Goal: Transaction & Acquisition: Purchase product/service

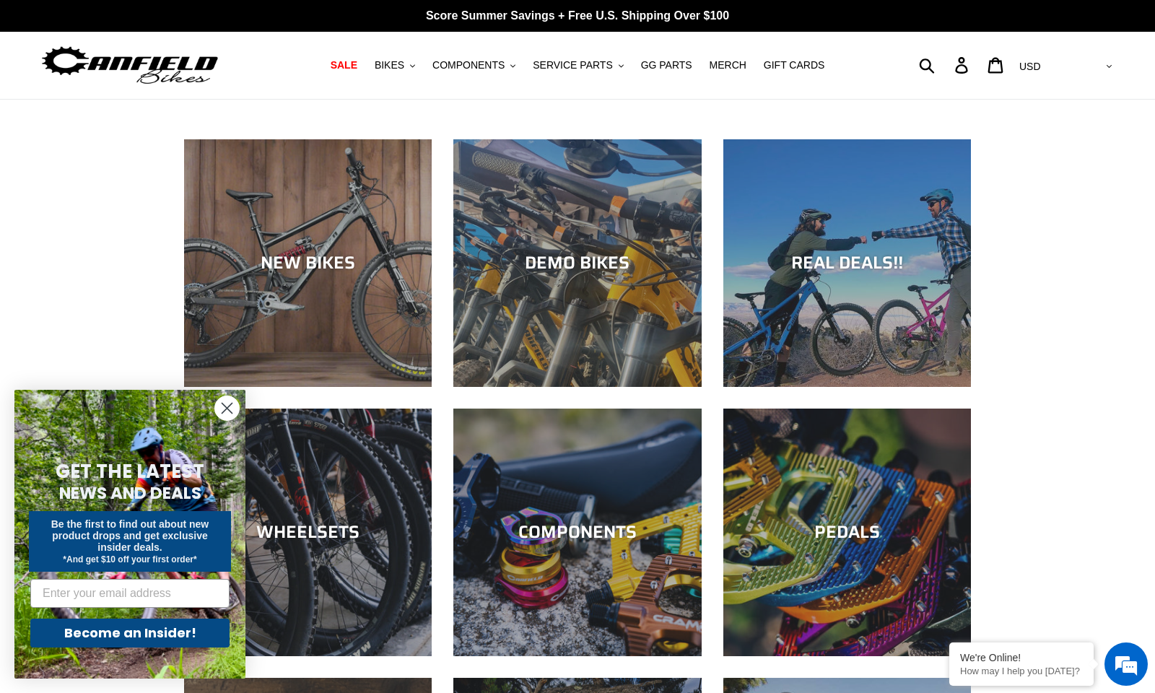
click at [231, 406] on circle "Close dialog" at bounding box center [227, 408] width 24 height 24
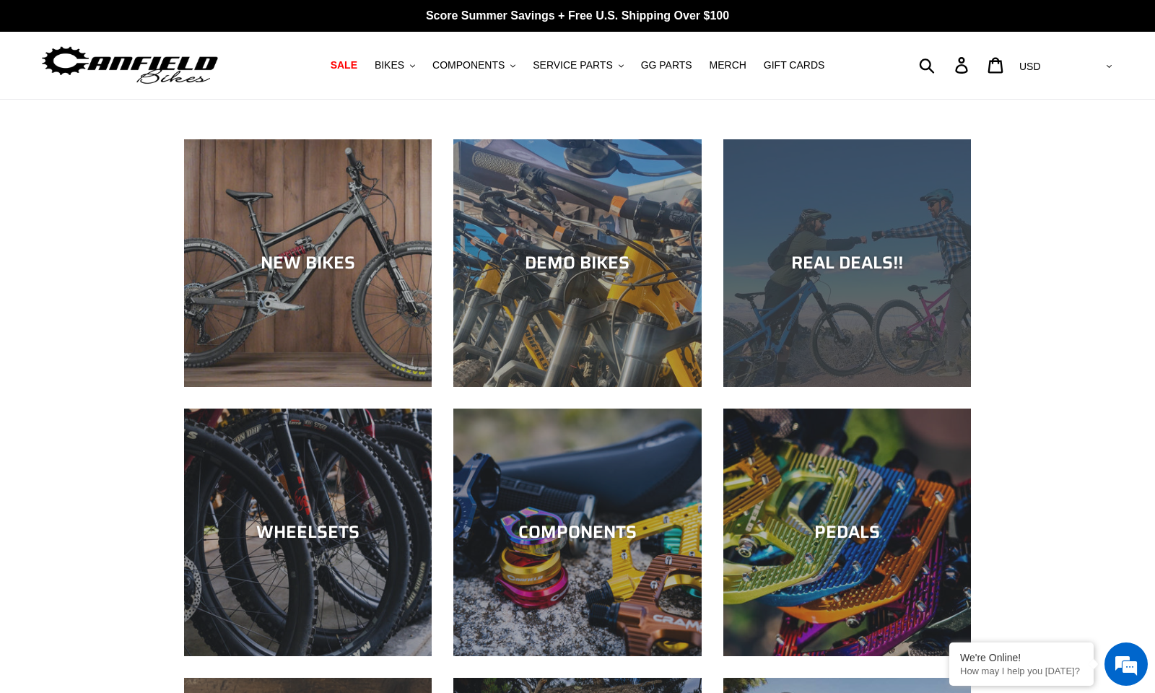
click at [845, 274] on div "REAL DEALS!!" at bounding box center [847, 263] width 248 height 21
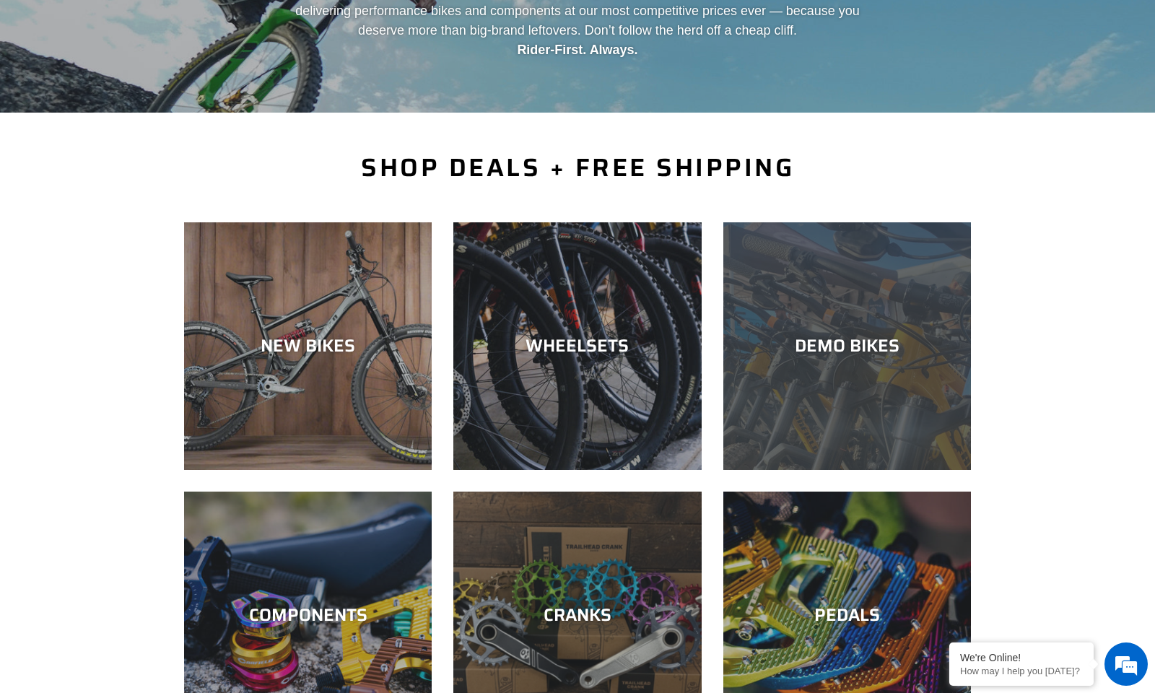
scroll to position [318, 0]
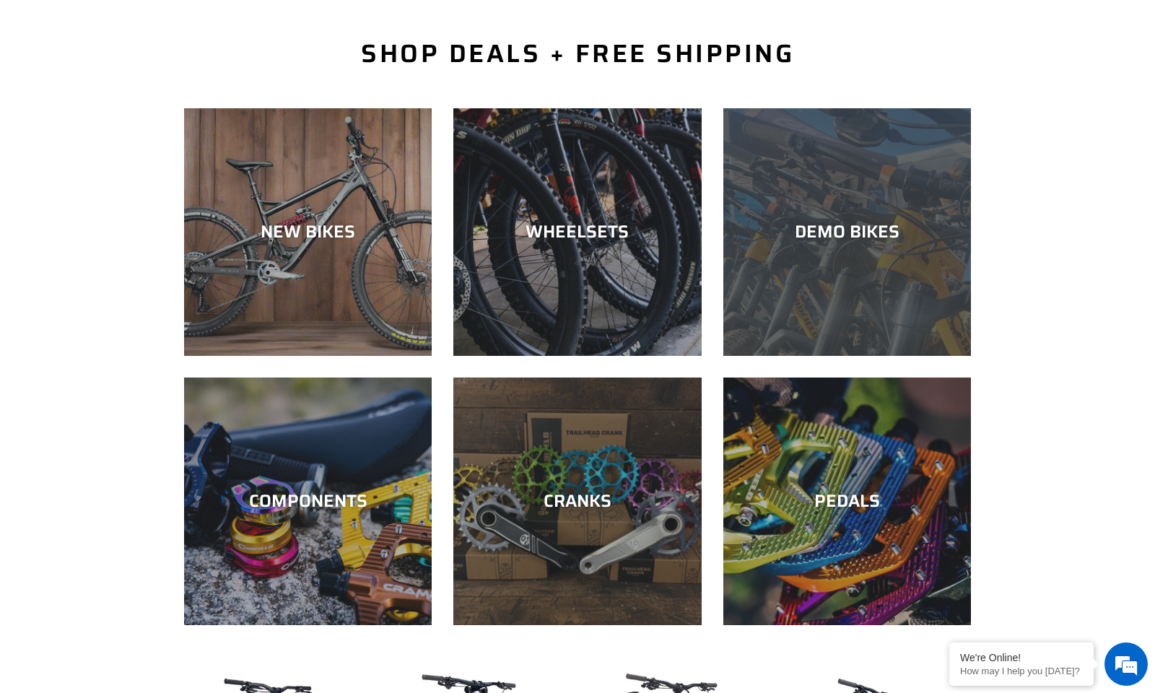
click at [857, 222] on div "DEMO BIKES" at bounding box center [847, 232] width 248 height 21
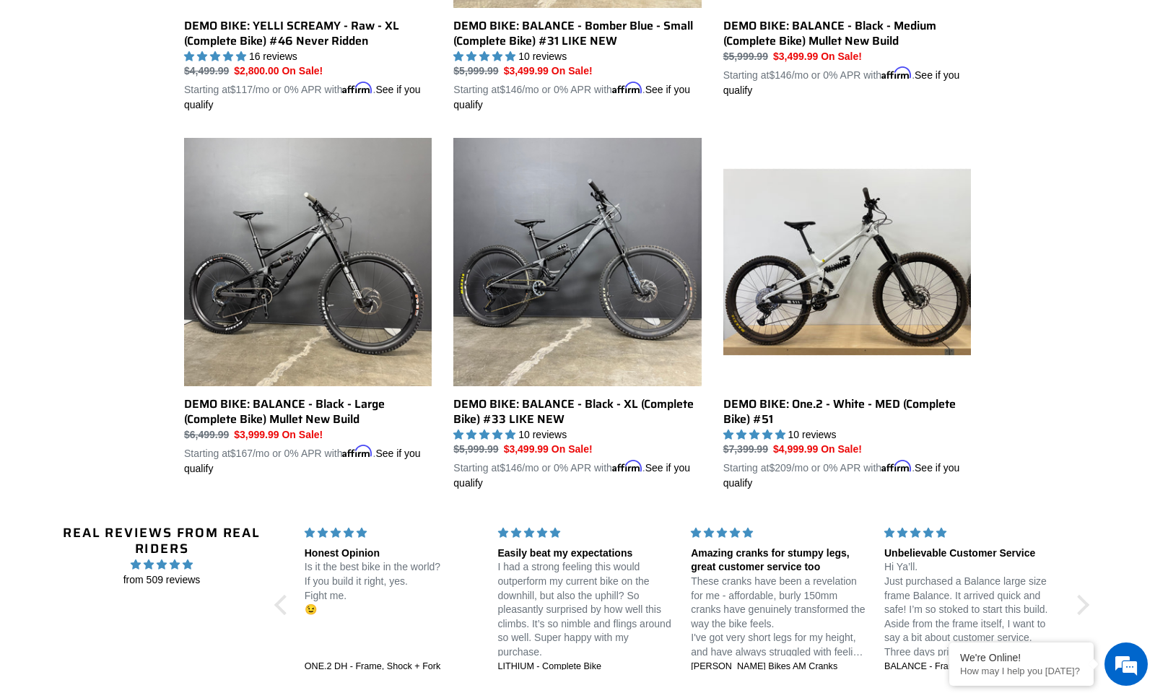
scroll to position [1037, 0]
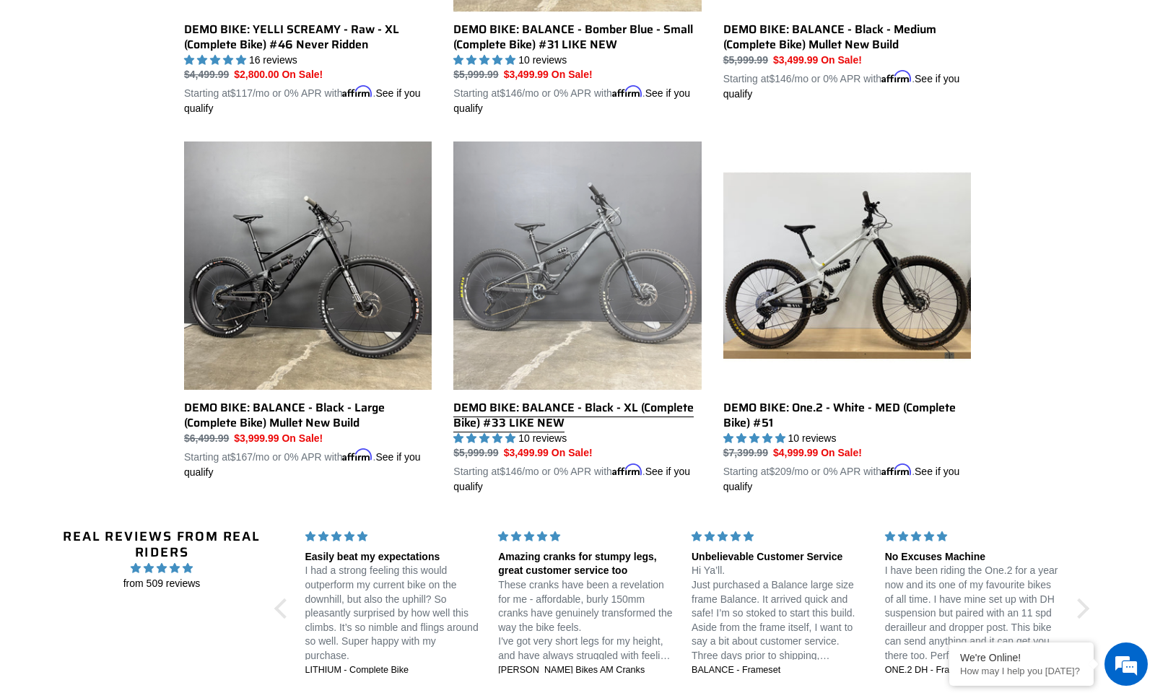
click at [577, 299] on link "DEMO BIKE: BALANCE - Black - XL (Complete Bike) #33 LIKE NEW" at bounding box center [577, 317] width 248 height 353
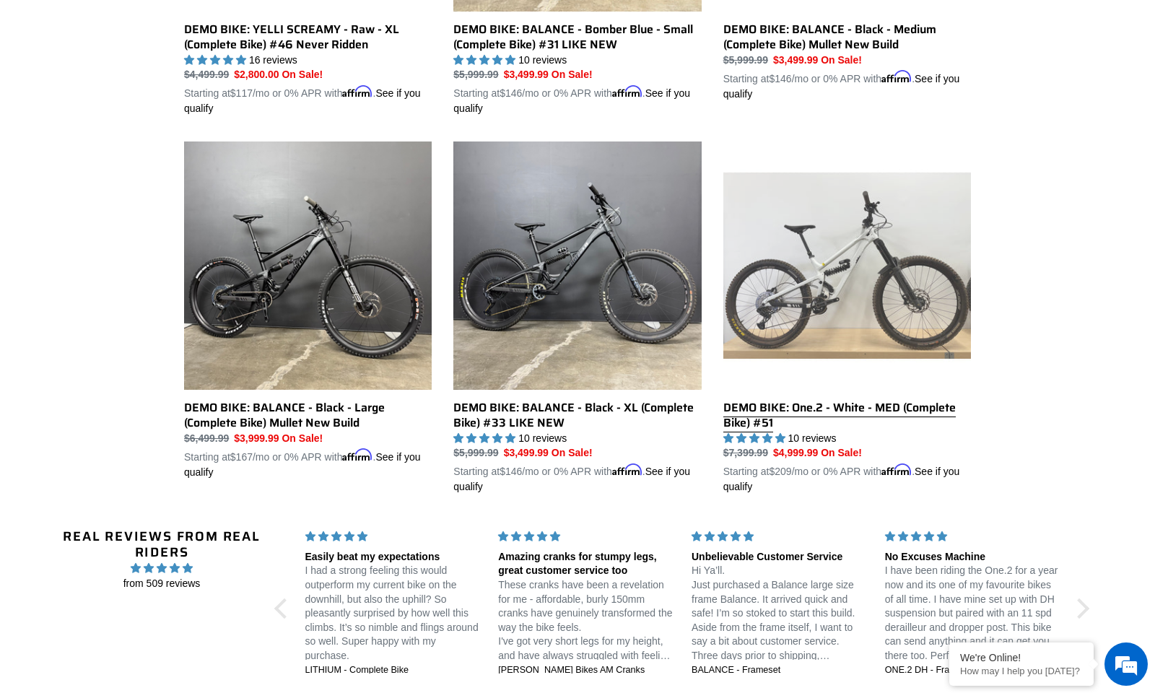
click at [841, 297] on link "DEMO BIKE: One.2 - White - MED (Complete Bike) #51" at bounding box center [847, 317] width 248 height 353
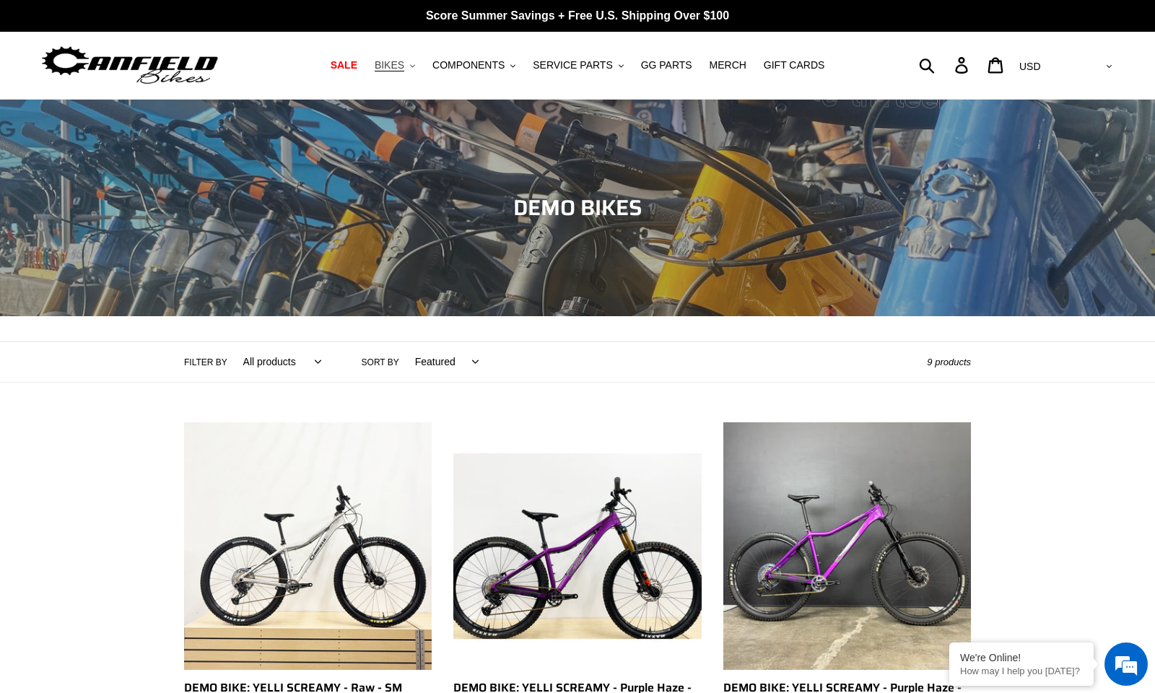
click at [404, 67] on span "BIKES" at bounding box center [390, 65] width 30 height 12
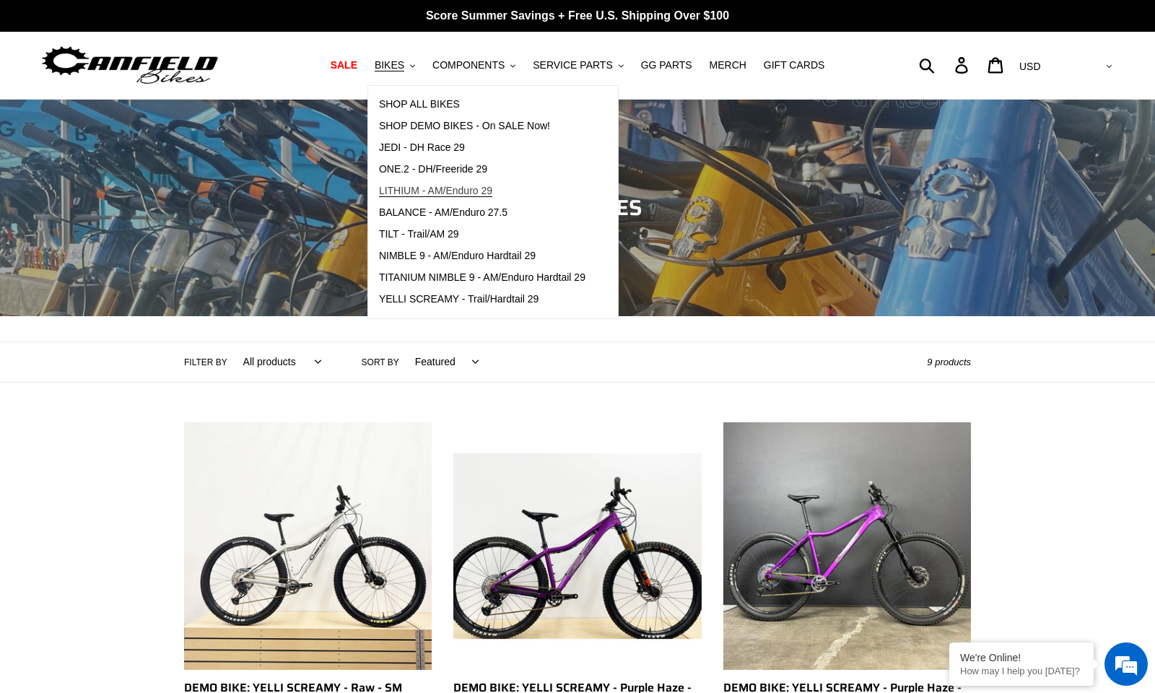
click at [482, 191] on span "LITHIUM - AM/Enduro 29" at bounding box center [435, 191] width 113 height 12
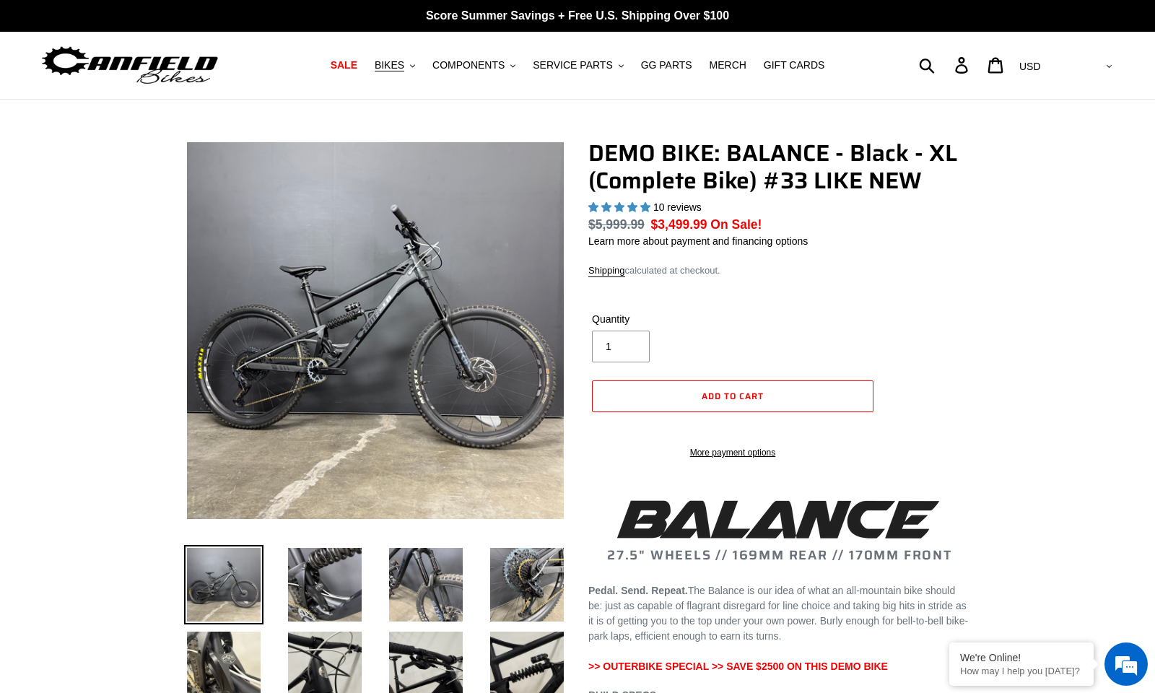
select select "highest-rating"
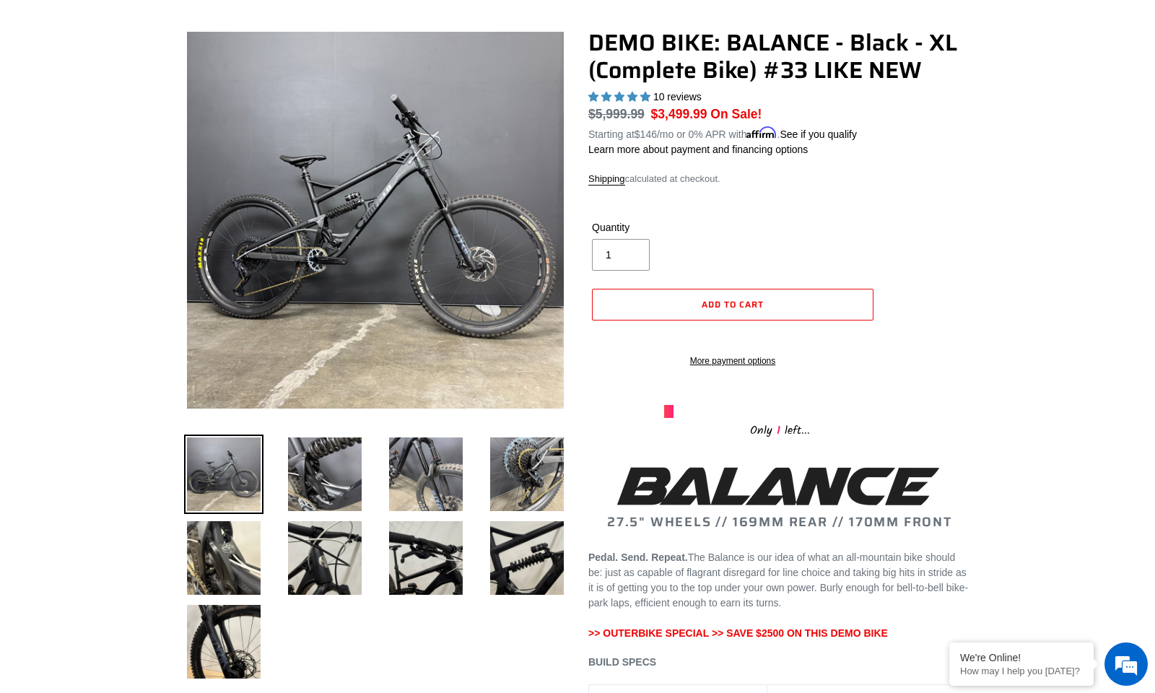
scroll to position [110, 0]
click at [330, 489] on img at bounding box center [324, 474] width 79 height 79
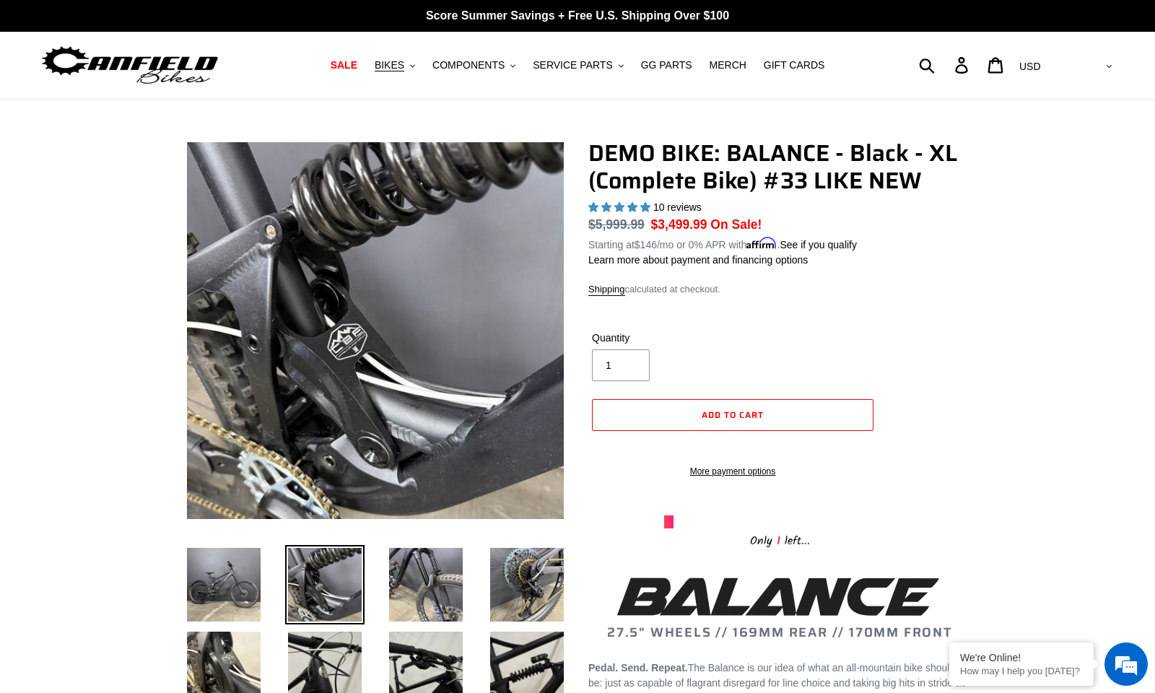
scroll to position [0, 0]
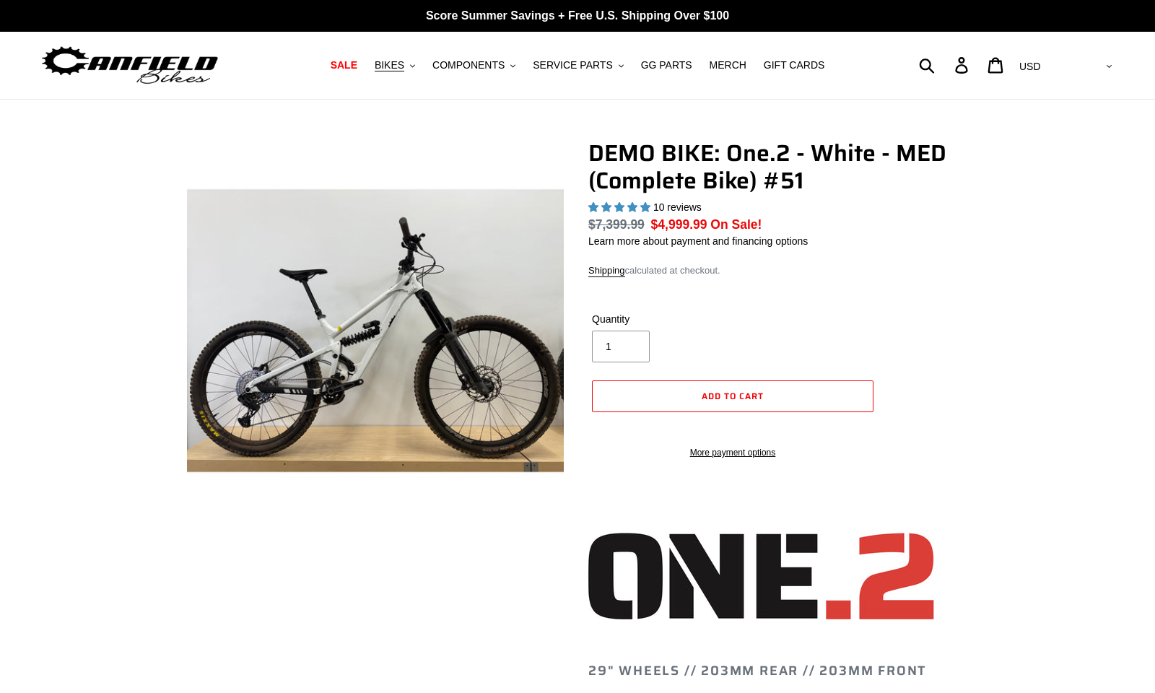
select select "highest-rating"
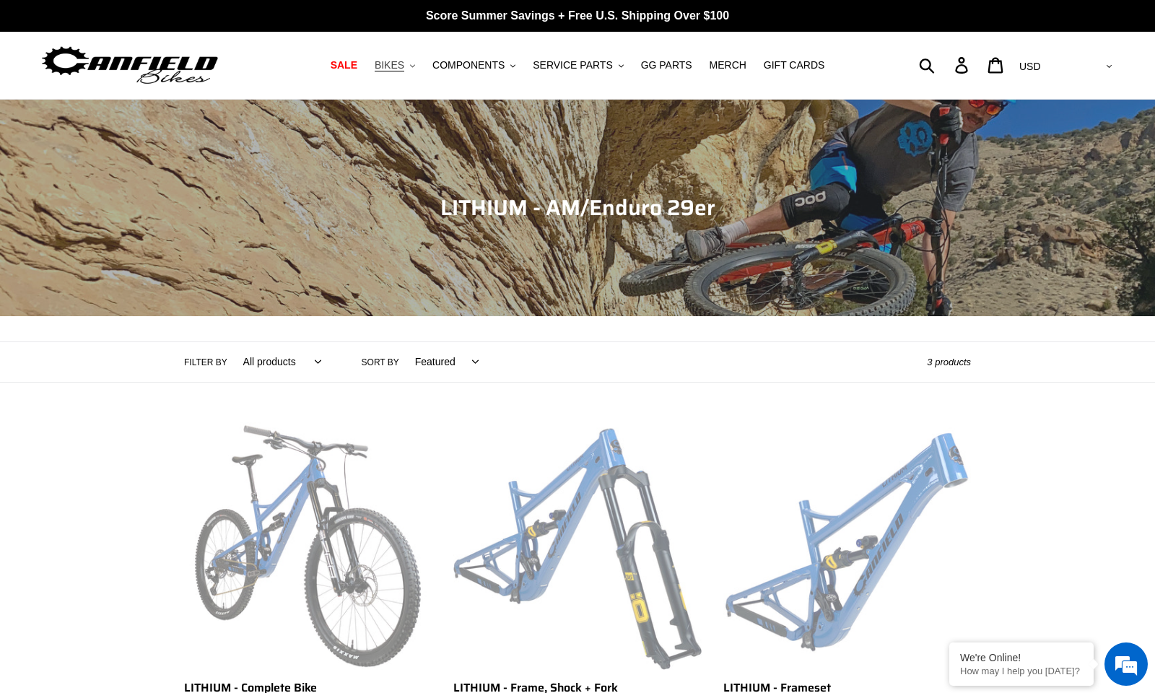
click at [409, 64] on button "BIKES .cls-1{fill:#231f20}" at bounding box center [394, 65] width 55 height 19
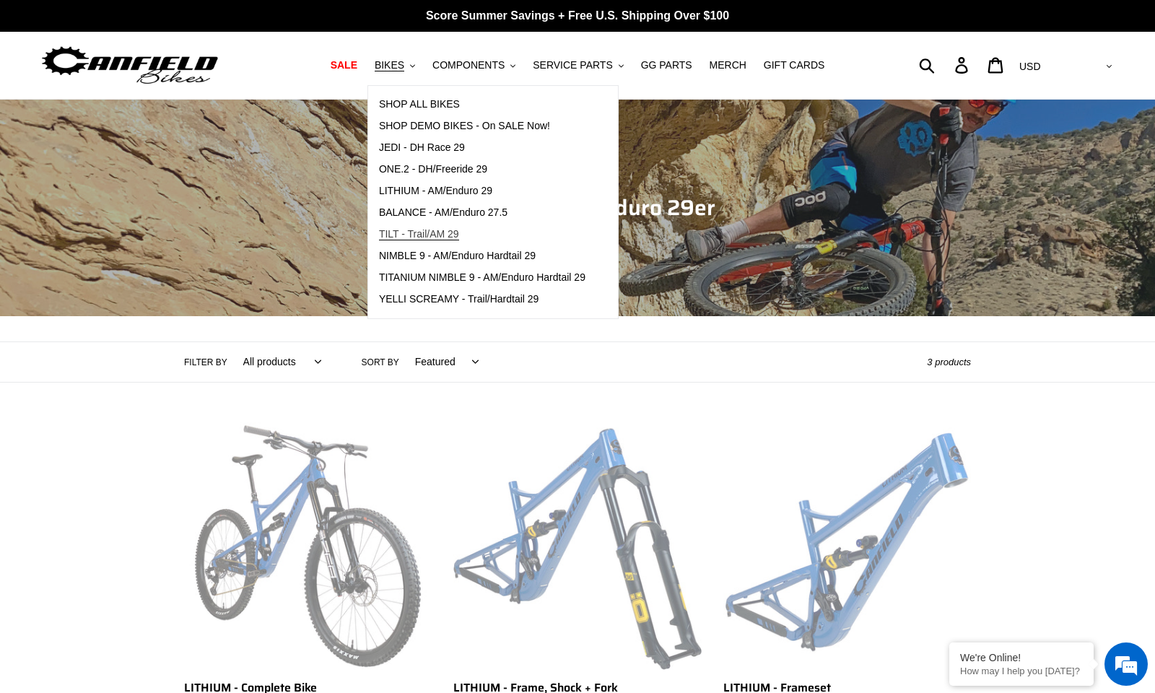
click at [421, 237] on span "TILT - Trail/AM 29" at bounding box center [419, 234] width 80 height 12
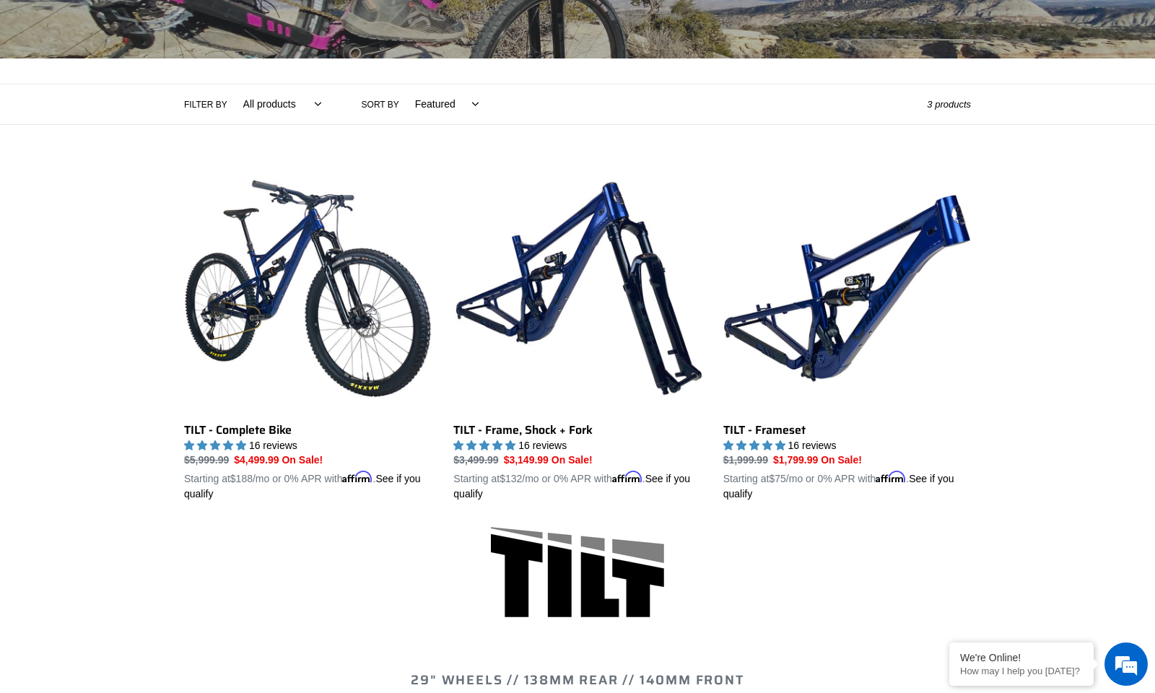
scroll to position [273, 0]
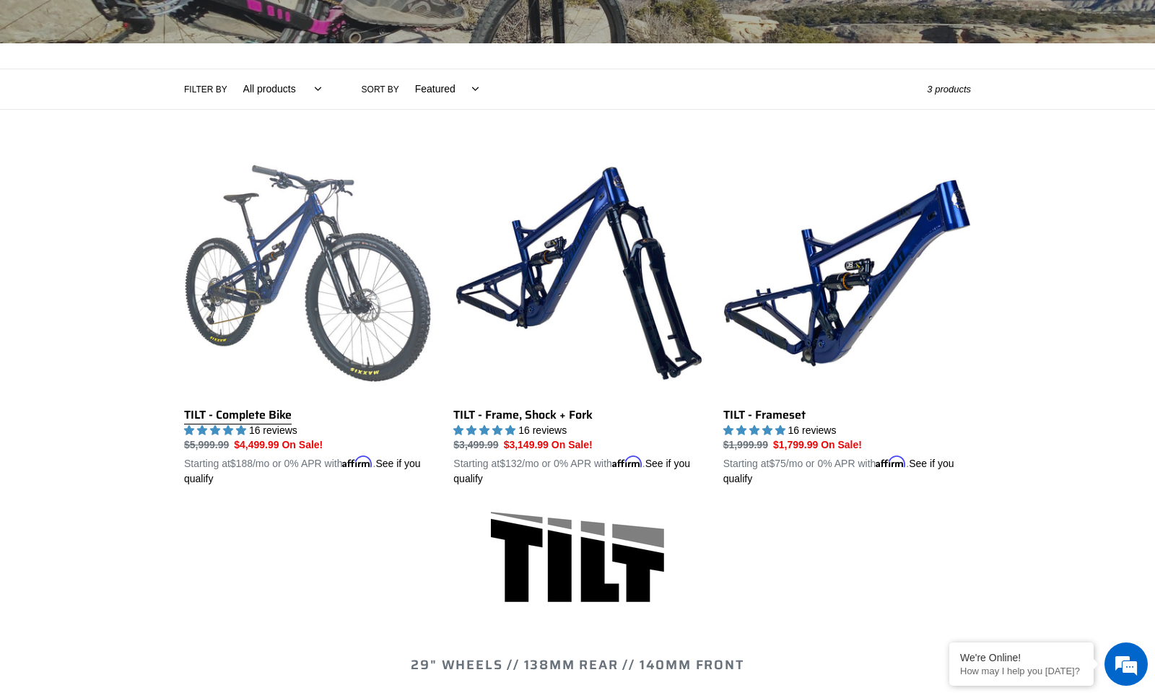
click at [250, 271] on link "TILT - Complete Bike" at bounding box center [308, 318] width 248 height 338
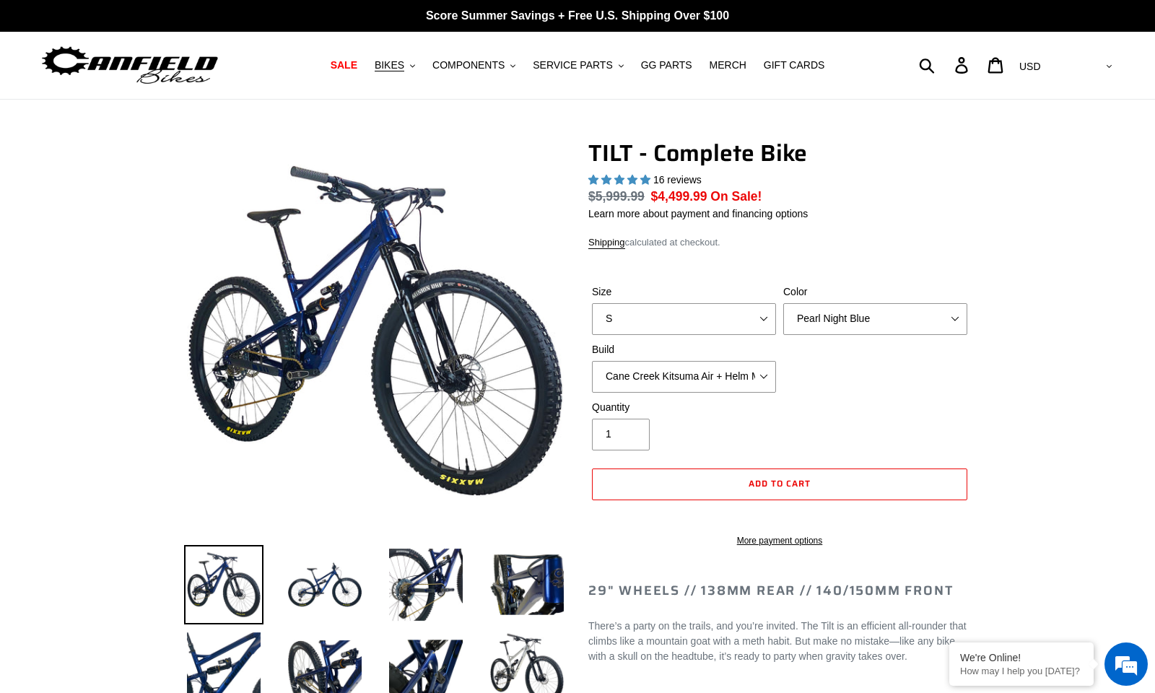
select select "highest-rating"
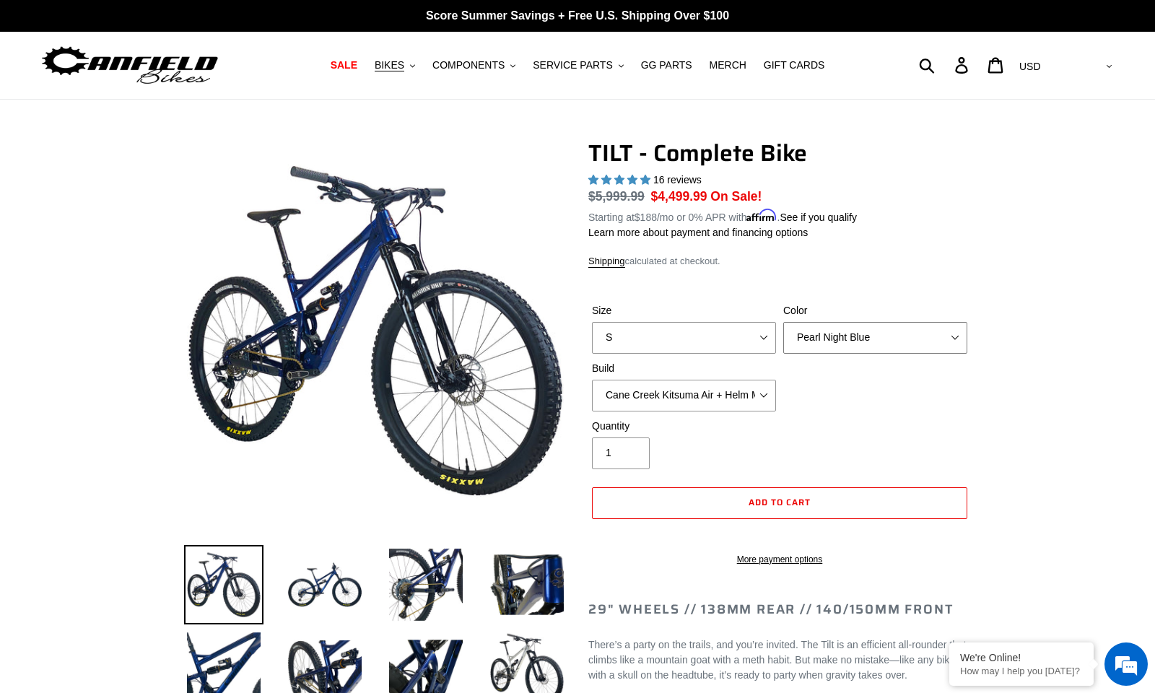
select select "Raw"
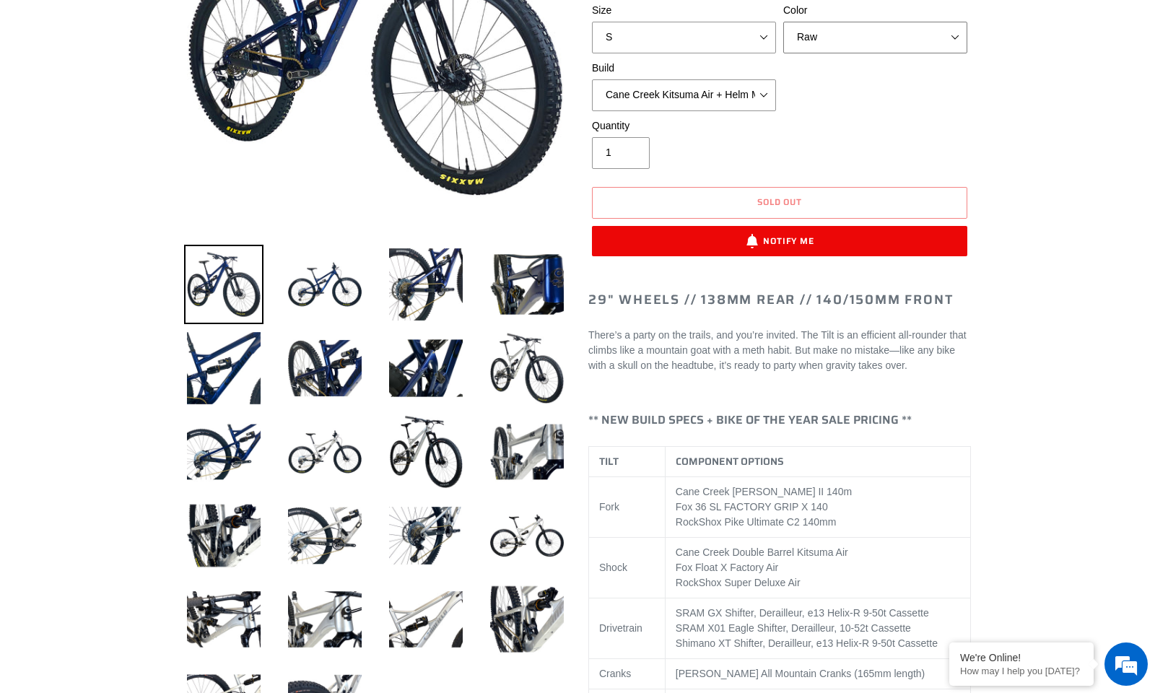
scroll to position [297, 0]
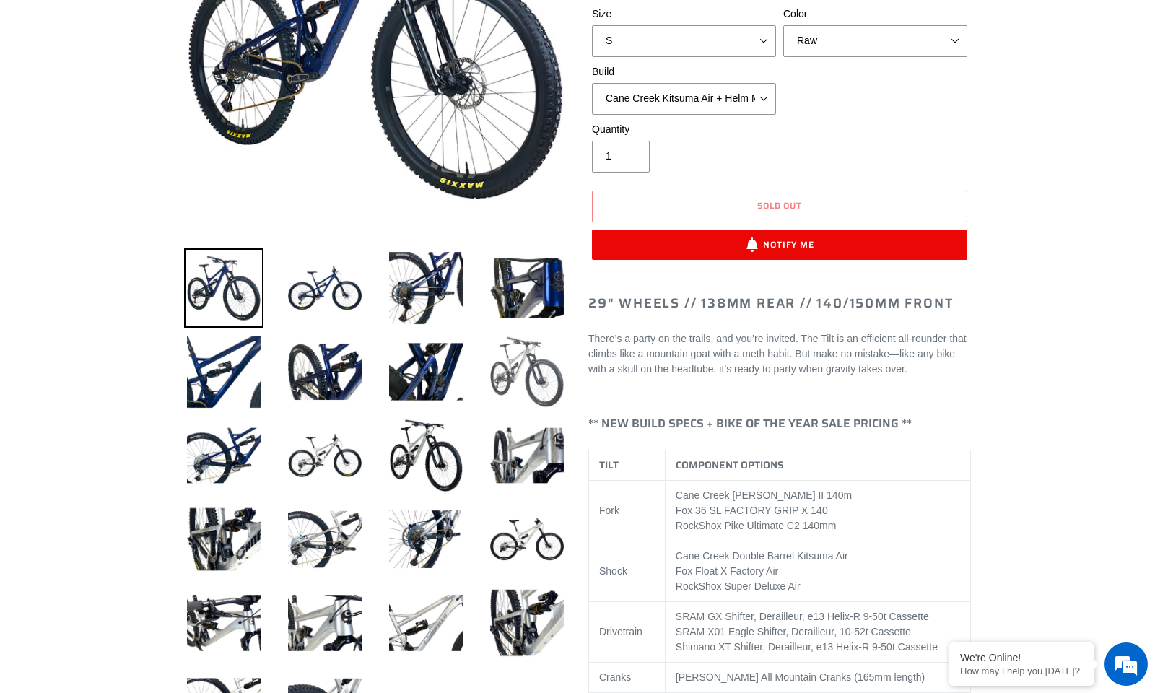
click at [518, 353] on img at bounding box center [526, 371] width 79 height 79
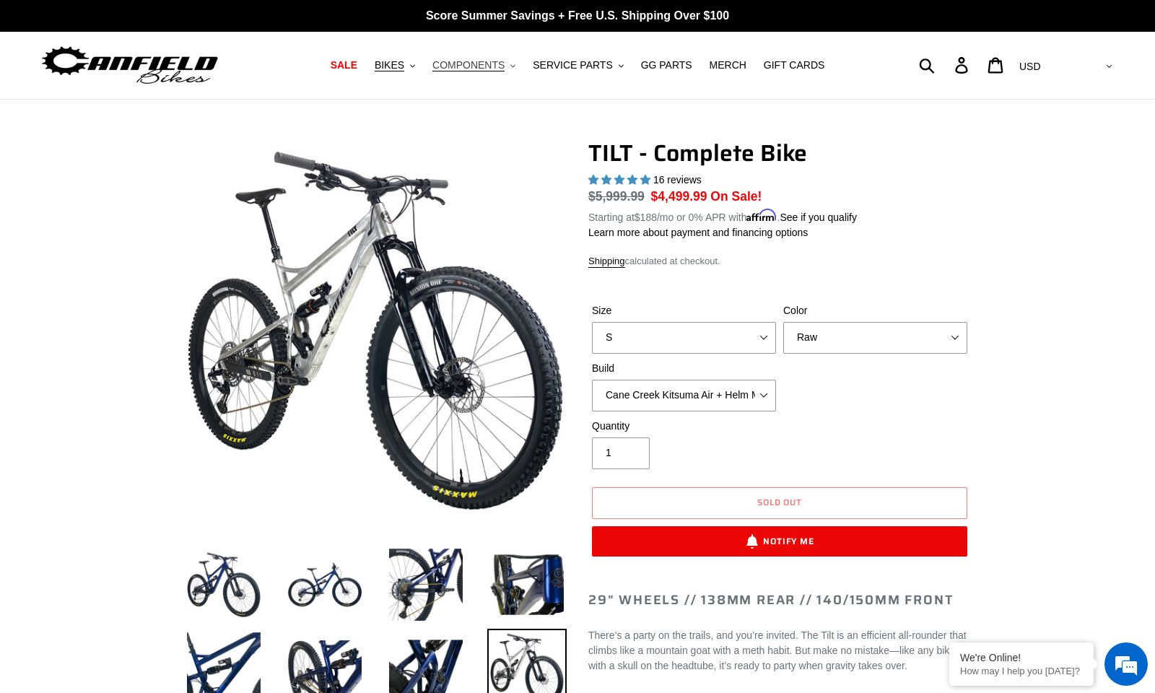
scroll to position [0, 0]
